Goal: Navigation & Orientation: Find specific page/section

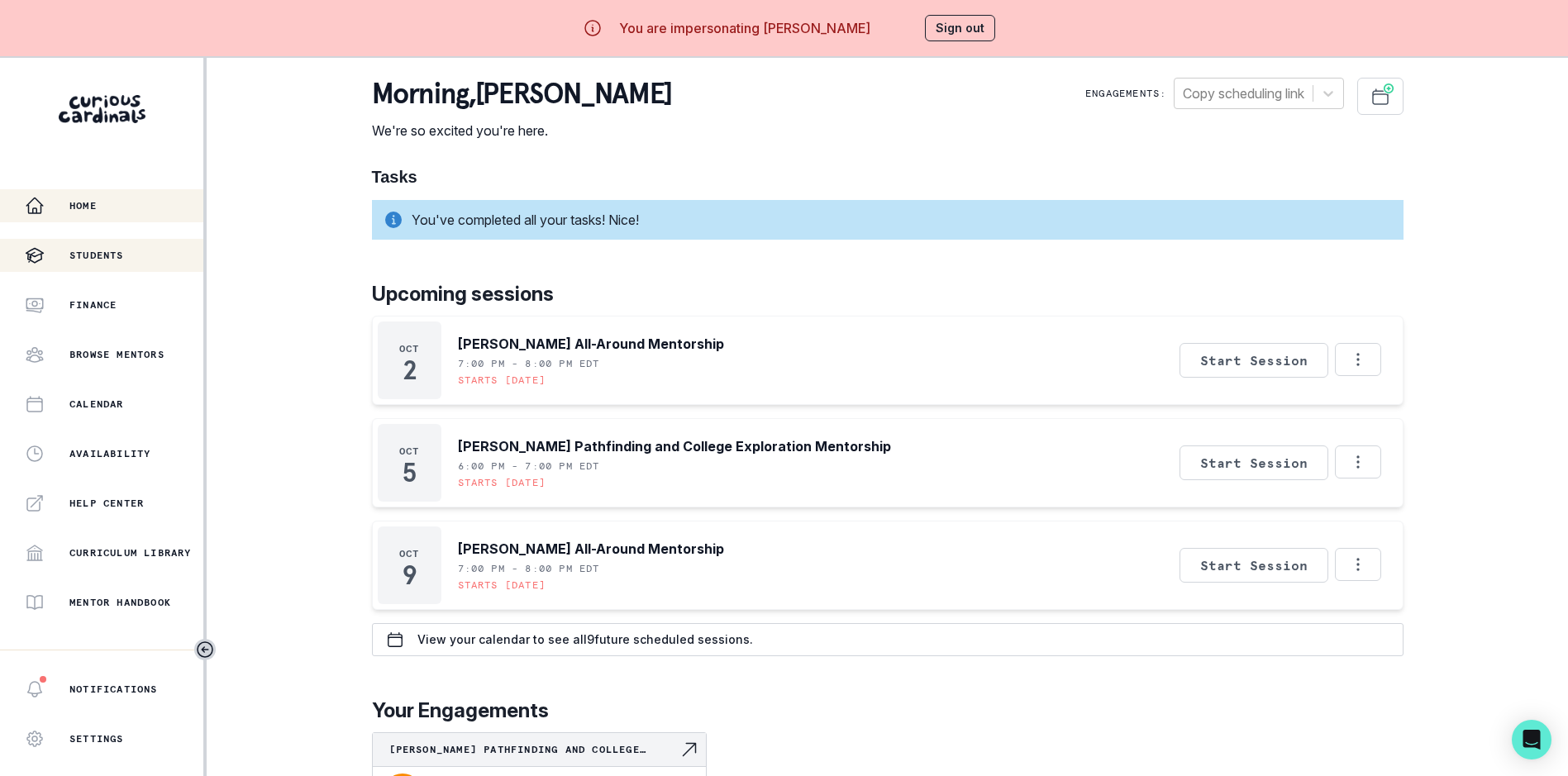
click at [97, 242] on button "Students" at bounding box center [101, 255] width 204 height 33
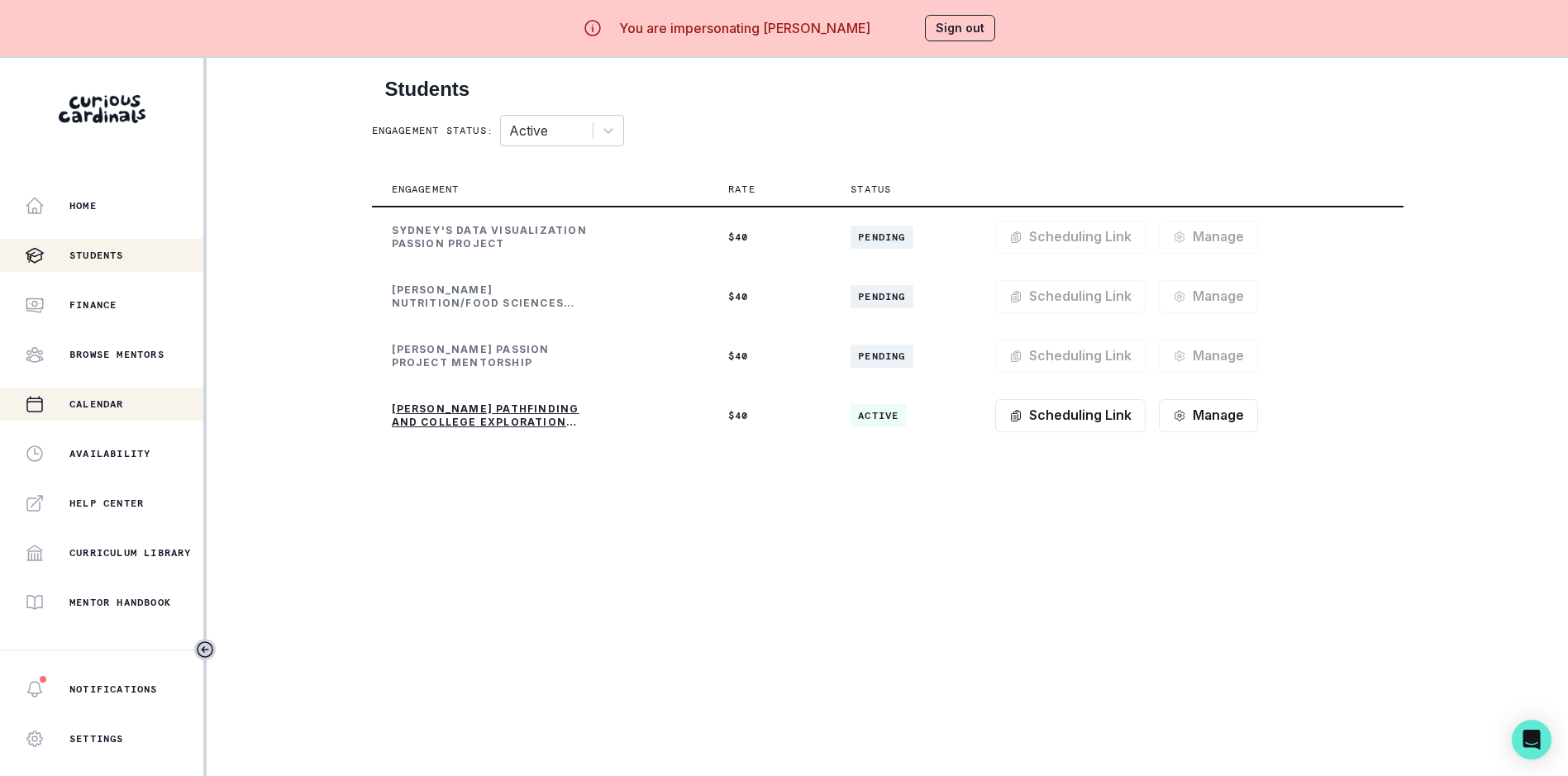
click at [103, 403] on p "Calendar" at bounding box center [97, 404] width 54 height 13
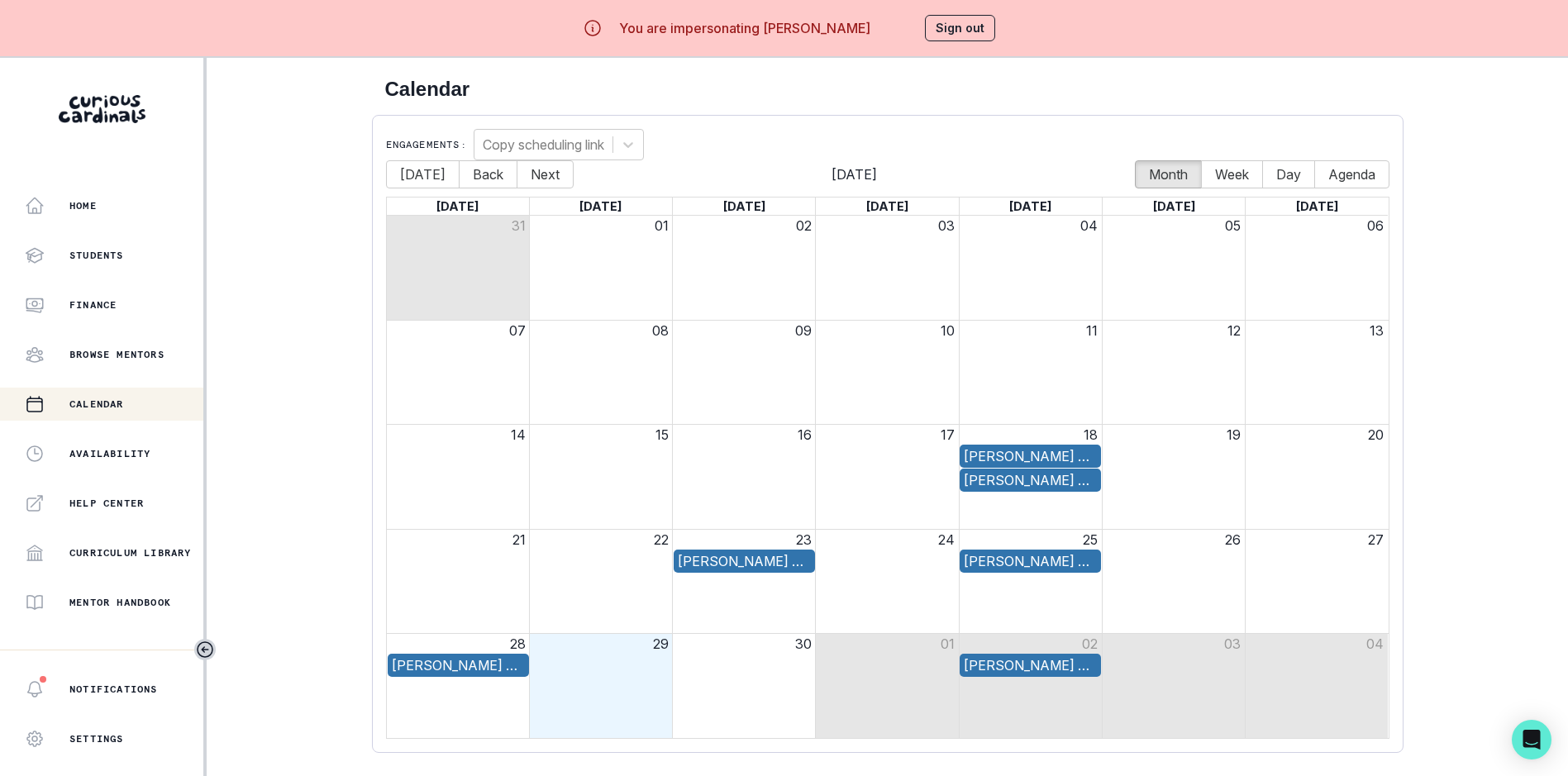
drag, startPoint x: 773, startPoint y: 28, endPoint x: 872, endPoint y: 26, distance: 99.0
click at [872, 26] on div "You are impersonating [PERSON_NAME] Sign out" at bounding box center [784, 28] width 470 height 39
copy p "[PERSON_NAME]"
click at [531, 169] on button "Next" at bounding box center [545, 174] width 57 height 28
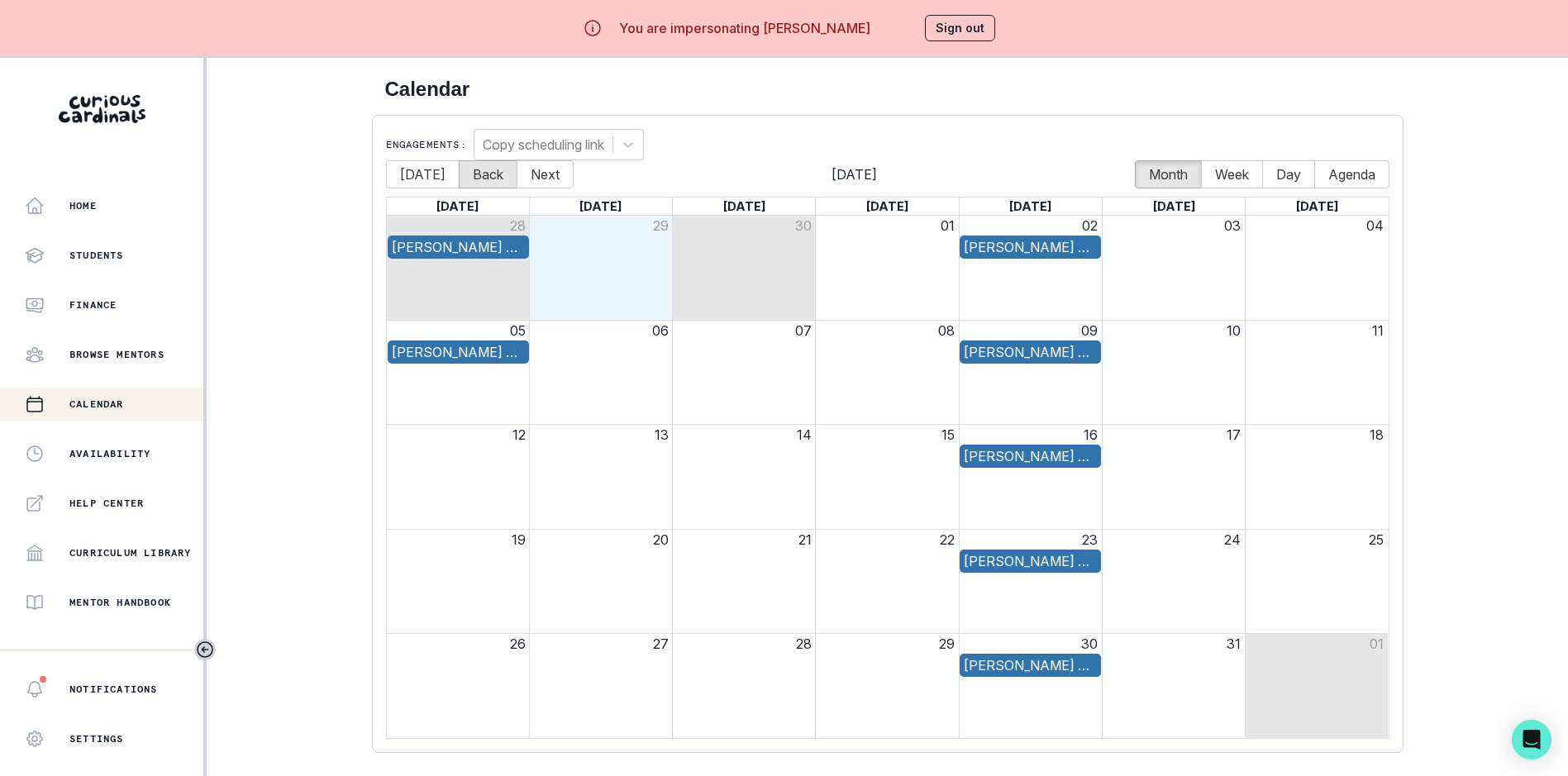
click at [475, 173] on button "Back" at bounding box center [488, 174] width 59 height 28
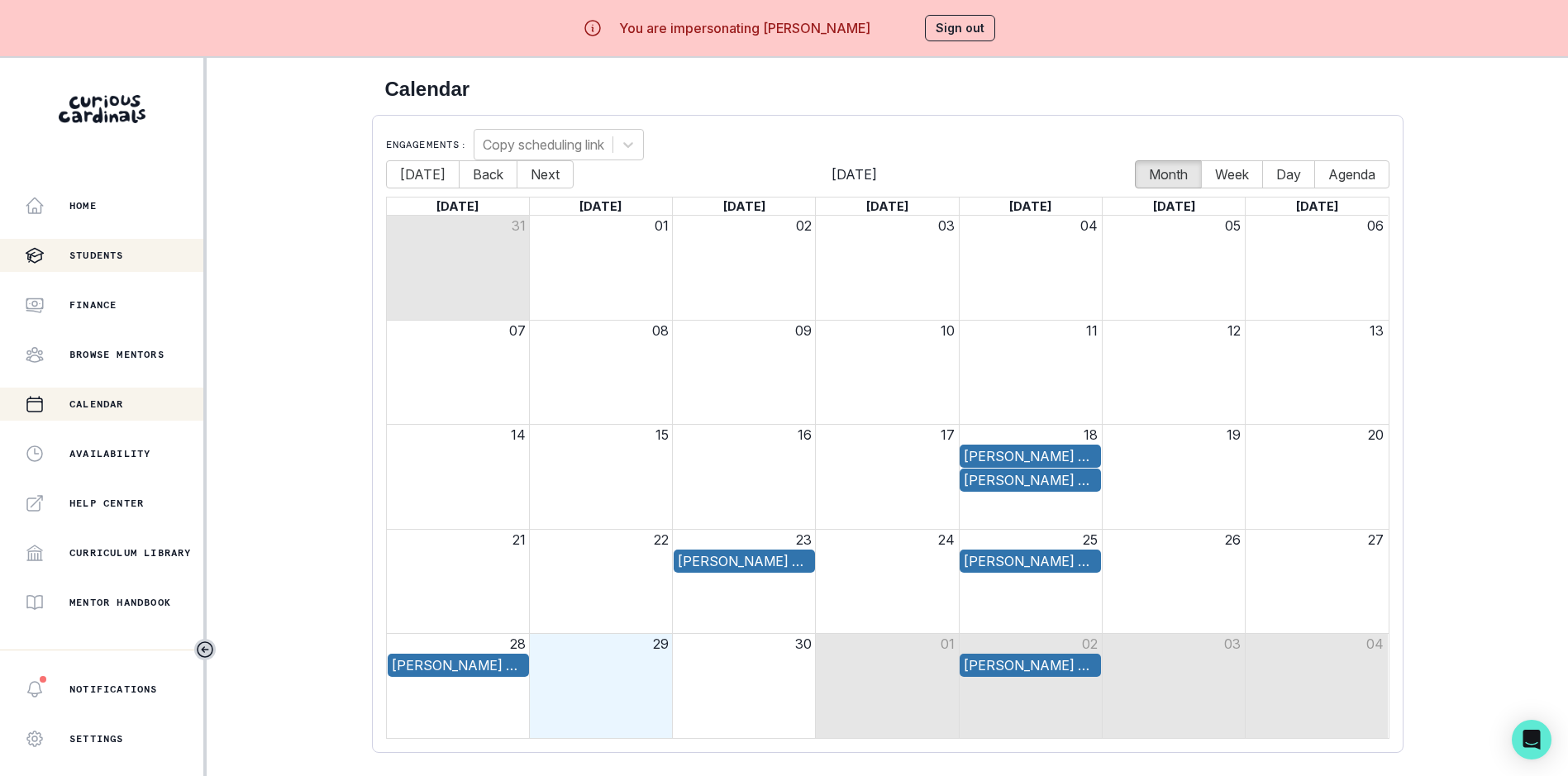
click at [114, 258] on p "Students" at bounding box center [97, 255] width 54 height 13
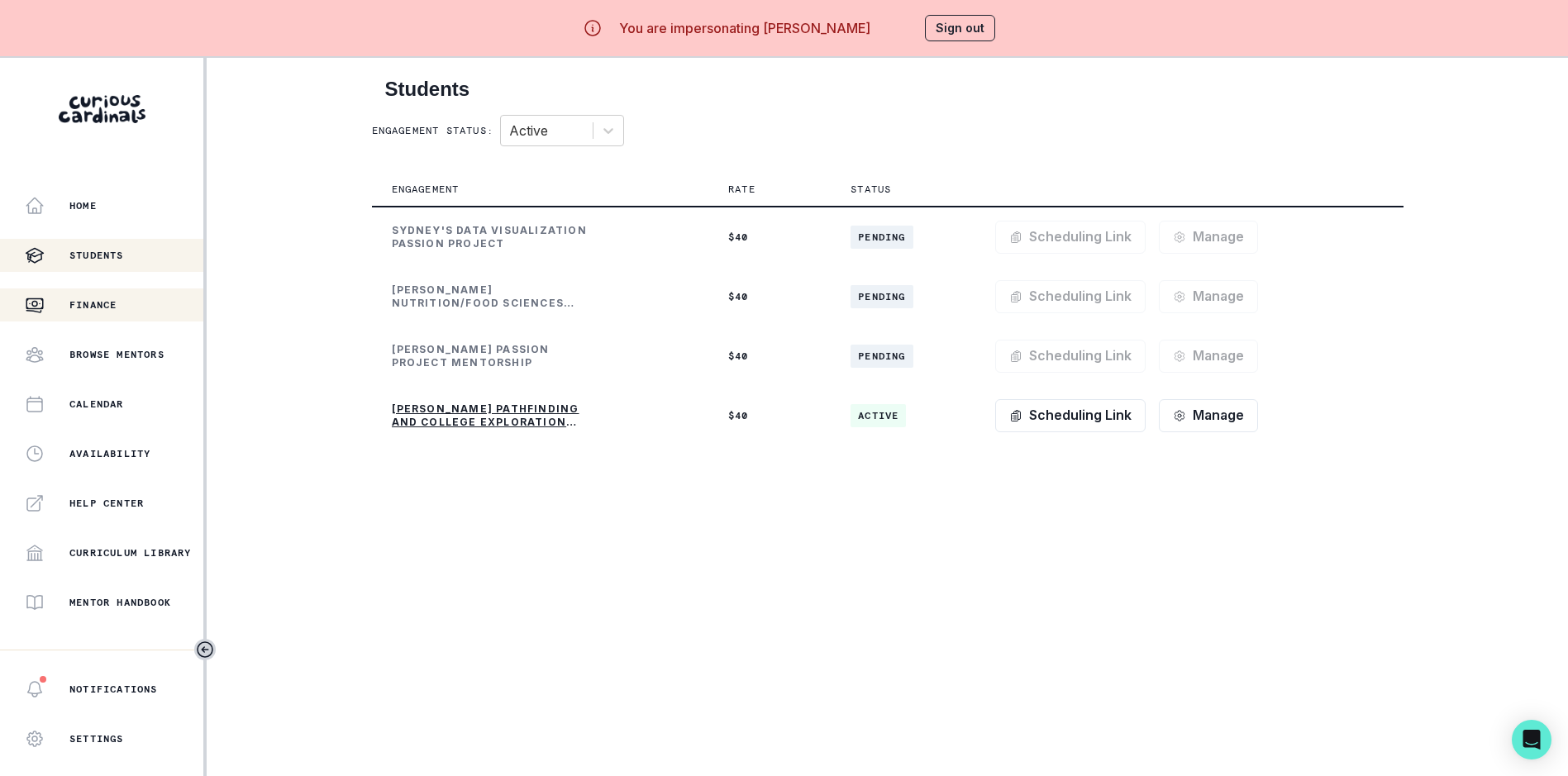
click at [98, 299] on p "Finance" at bounding box center [93, 305] width 47 height 13
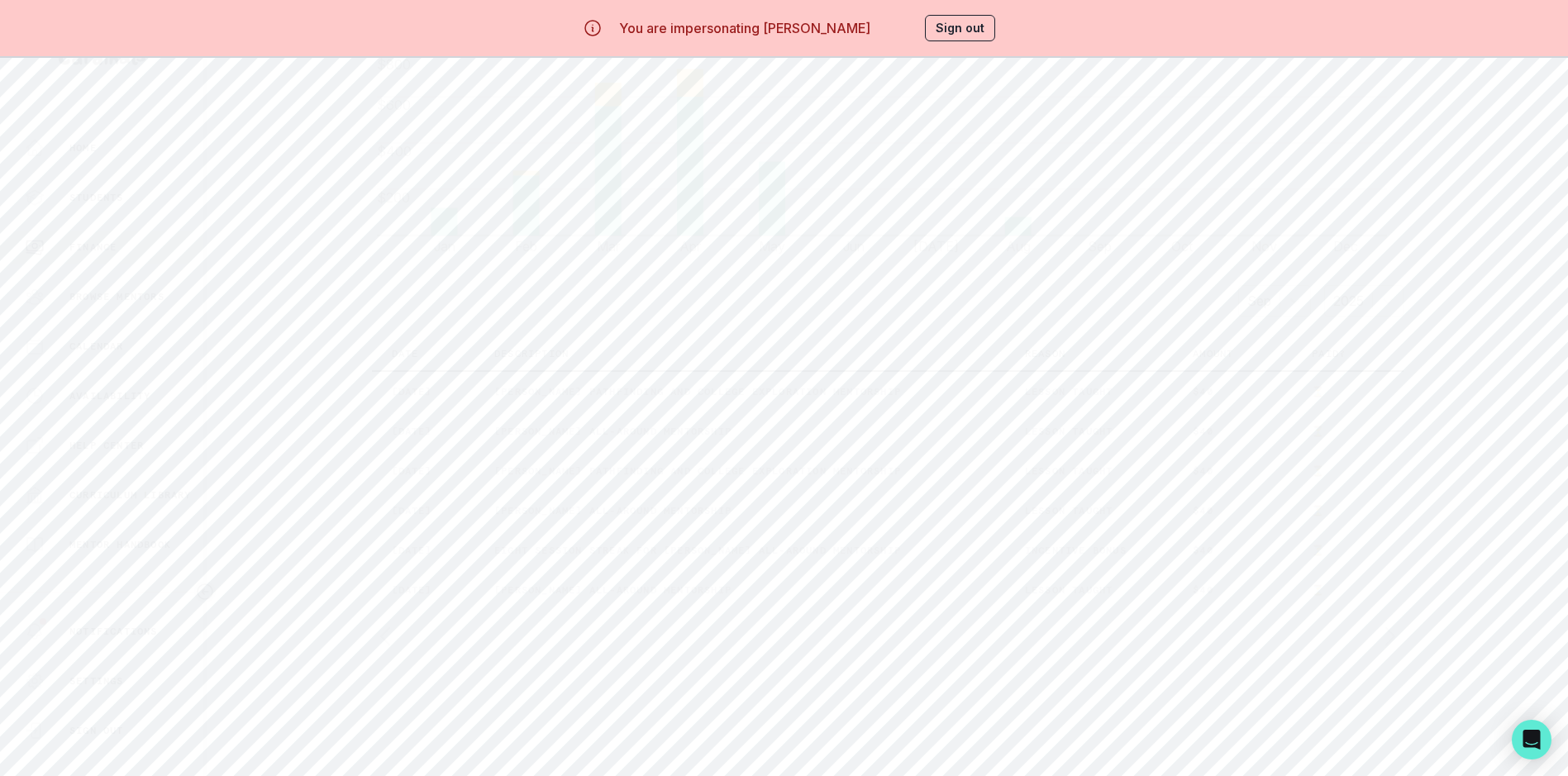
scroll to position [628, 0]
click at [959, 23] on button "Sign out" at bounding box center [959, 28] width 70 height 26
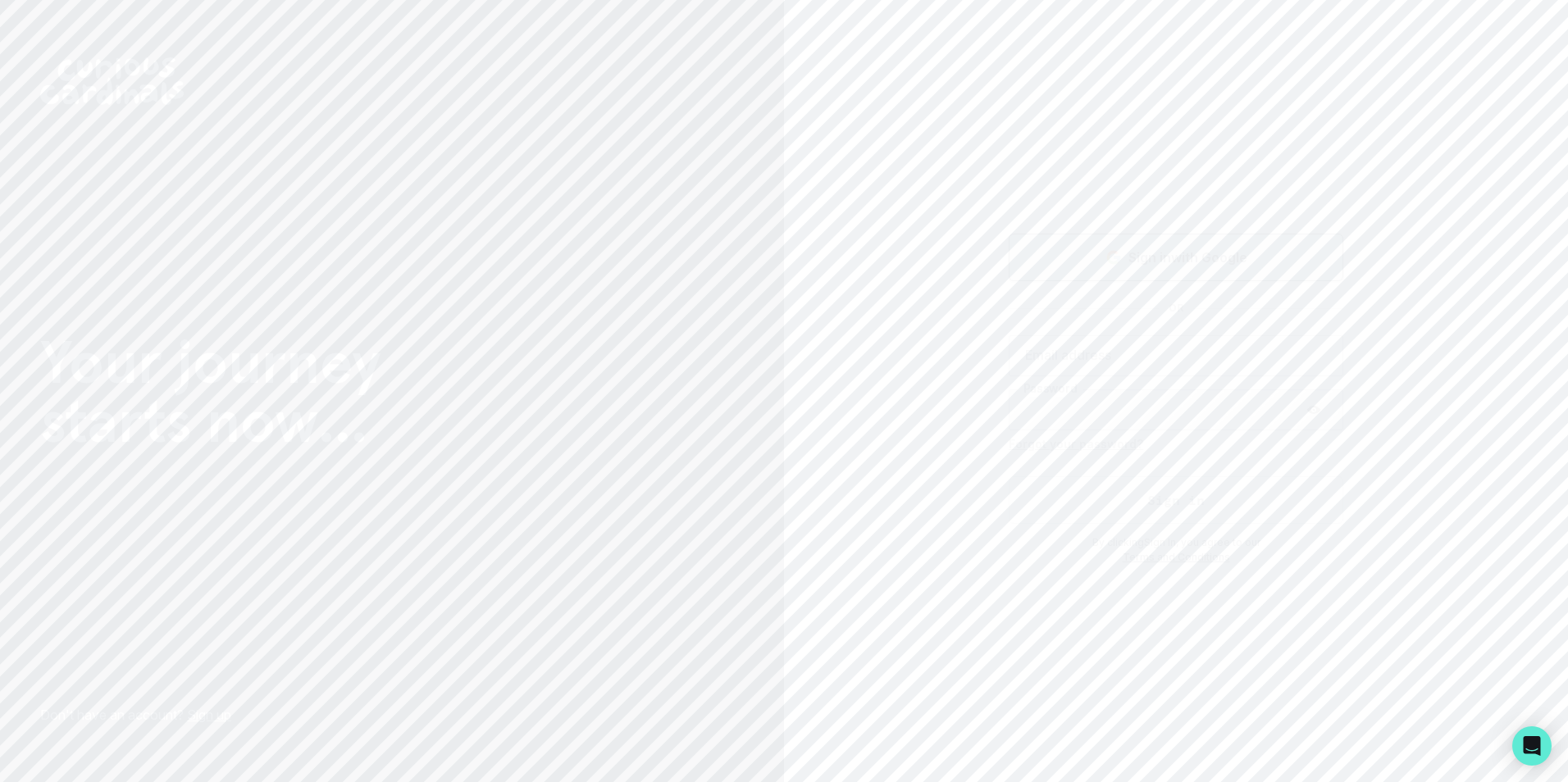
click at [1180, 245] on button "Sign in with Google" at bounding box center [1176, 257] width 335 height 47
